Goal: Find specific page/section: Find specific page/section

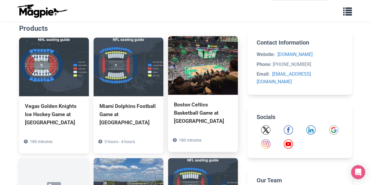
scroll to position [410, 0]
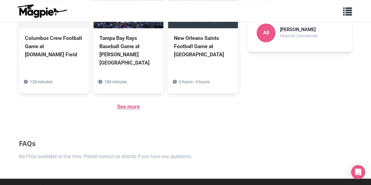
click at [127, 103] on link "See more" at bounding box center [128, 106] width 23 height 6
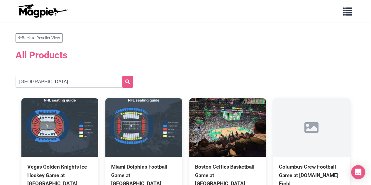
type input "detroit"
click at [122, 76] on button "submit" at bounding box center [127, 82] width 11 height 12
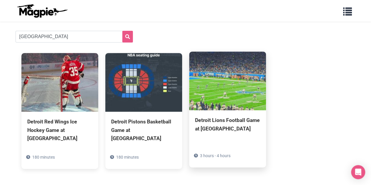
scroll to position [59, 0]
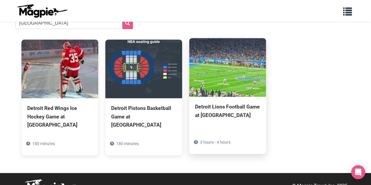
click at [229, 91] on img at bounding box center [227, 67] width 77 height 59
